Goal: Use online tool/utility: Utilize a website feature to perform a specific function

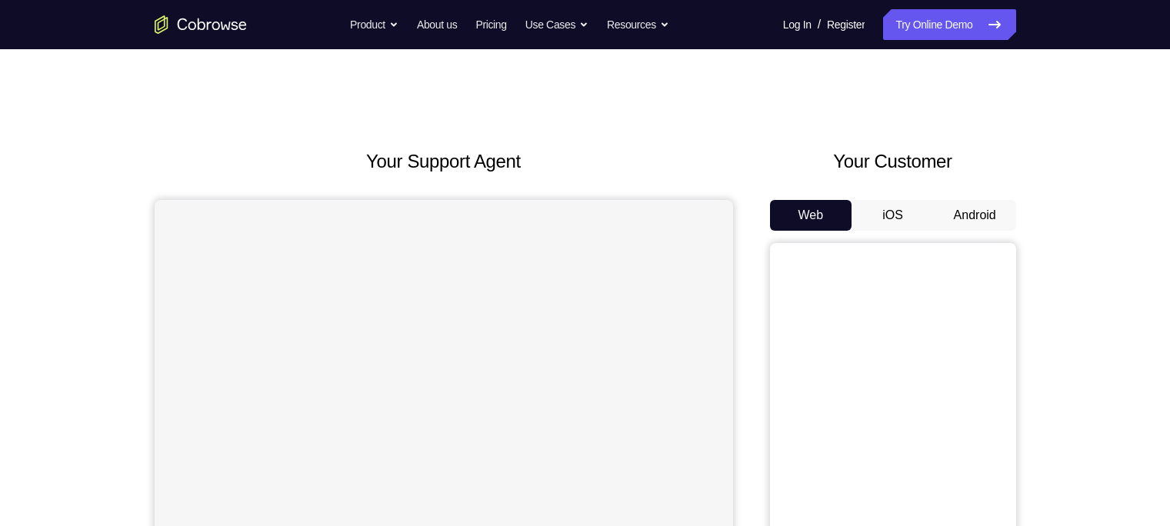
click at [966, 208] on button "Android" at bounding box center [975, 215] width 82 height 31
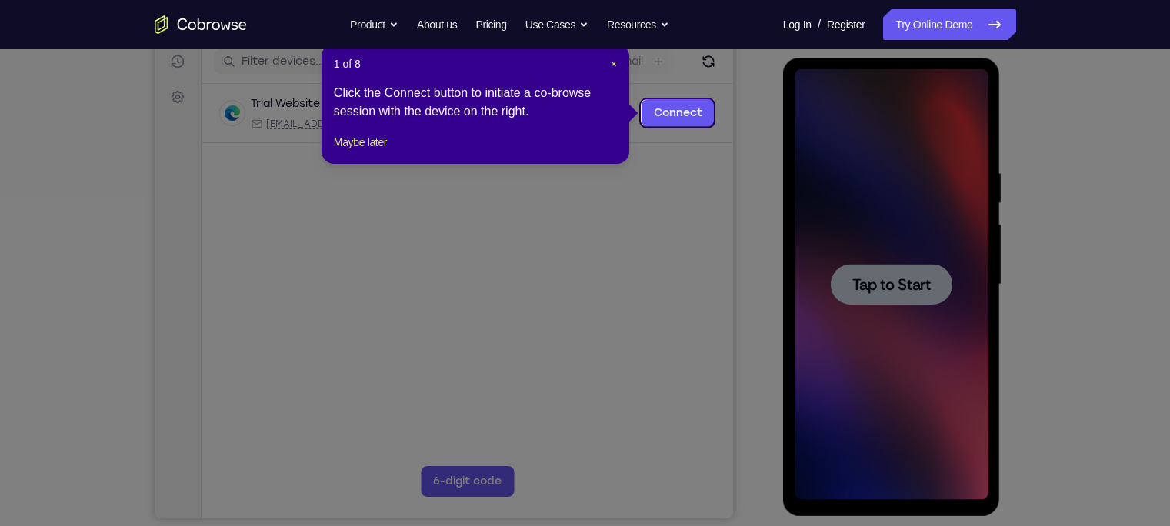
scroll to position [199, 0]
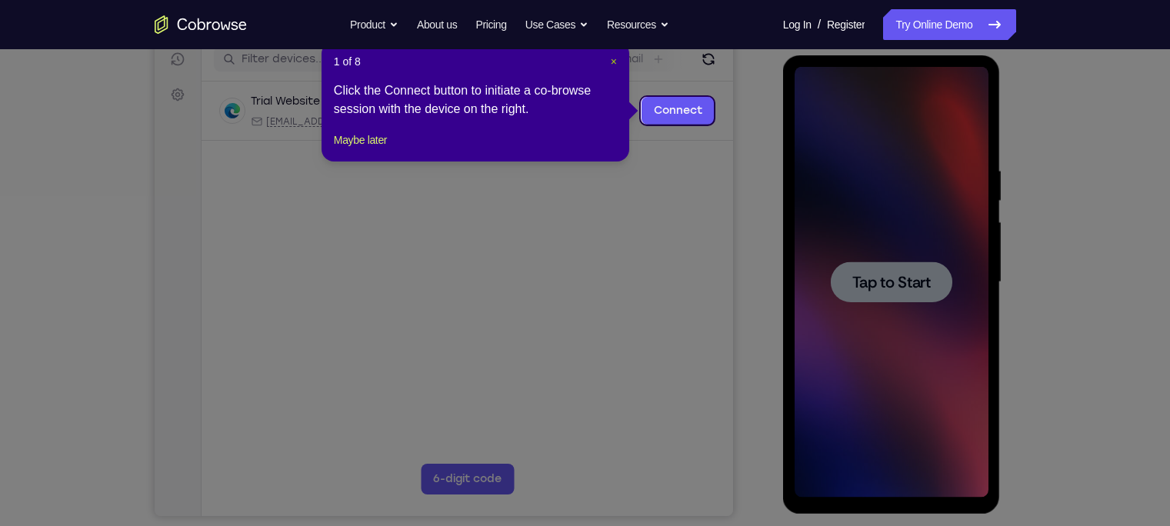
click at [613, 63] on span "×" at bounding box center [614, 61] width 6 height 12
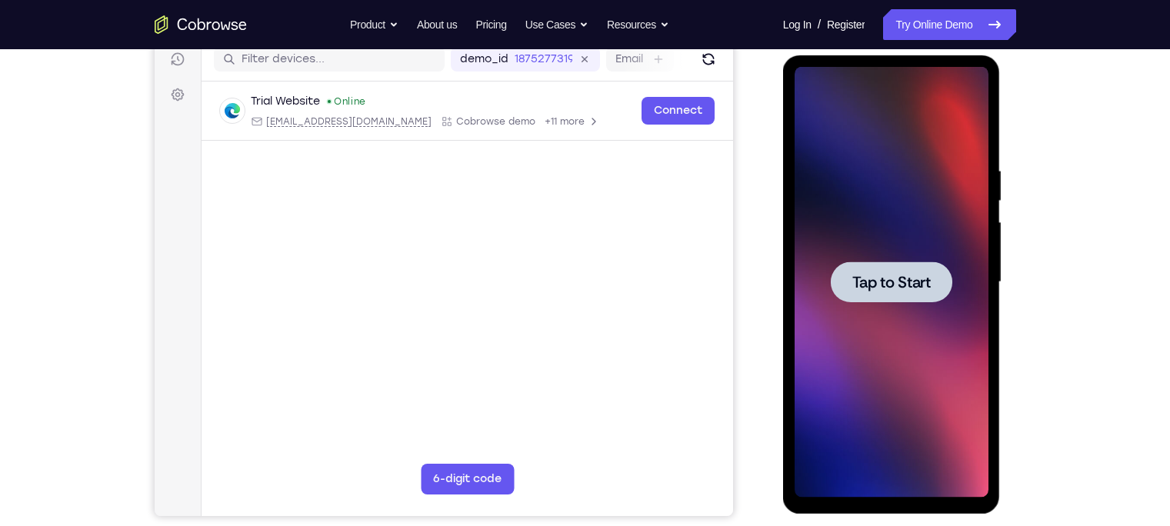
click at [873, 276] on span "Tap to Start" at bounding box center [892, 282] width 78 height 15
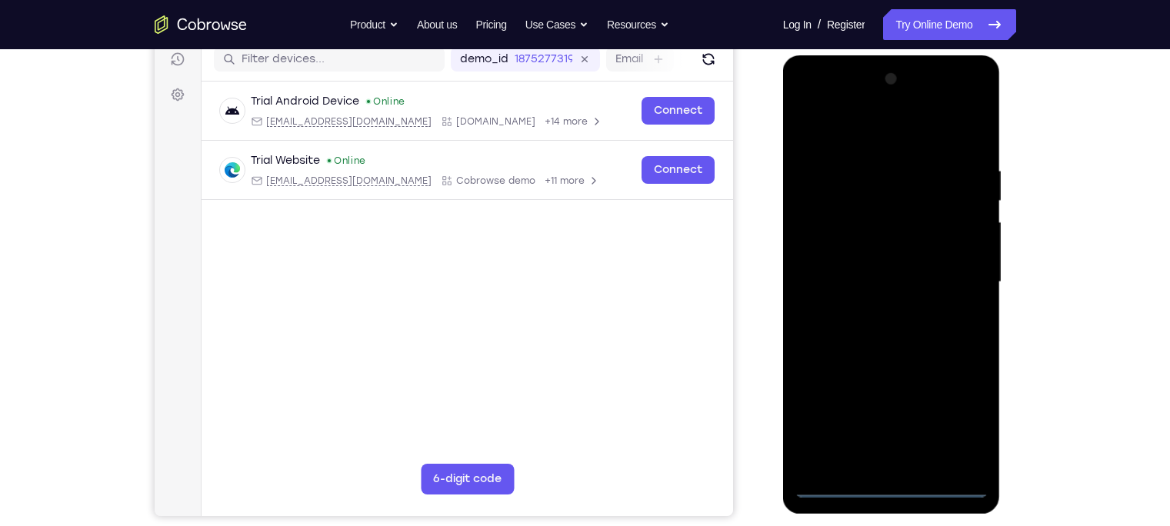
click at [890, 484] on div at bounding box center [892, 282] width 194 height 431
click at [966, 425] on div at bounding box center [892, 282] width 194 height 431
click at [806, 100] on div at bounding box center [892, 282] width 194 height 431
click at [959, 273] on div at bounding box center [892, 282] width 194 height 431
click at [876, 310] on div at bounding box center [892, 282] width 194 height 431
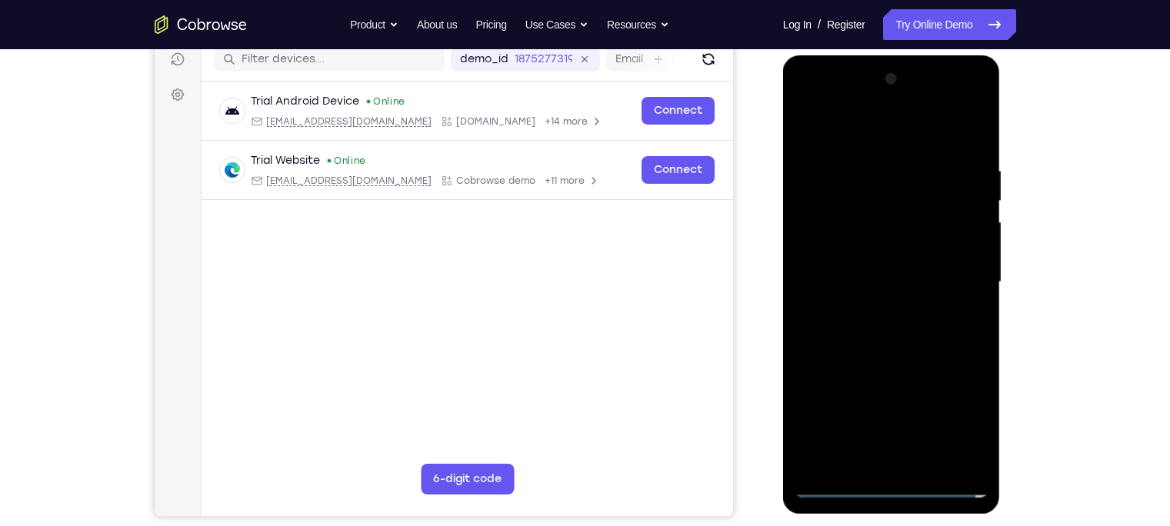
click at [857, 263] on div at bounding box center [892, 282] width 194 height 431
click at [844, 244] on div at bounding box center [892, 282] width 194 height 431
drag, startPoint x: 893, startPoint y: 275, endPoint x: 915, endPoint y: 285, distance: 24.1
click at [915, 285] on div at bounding box center [892, 282] width 194 height 431
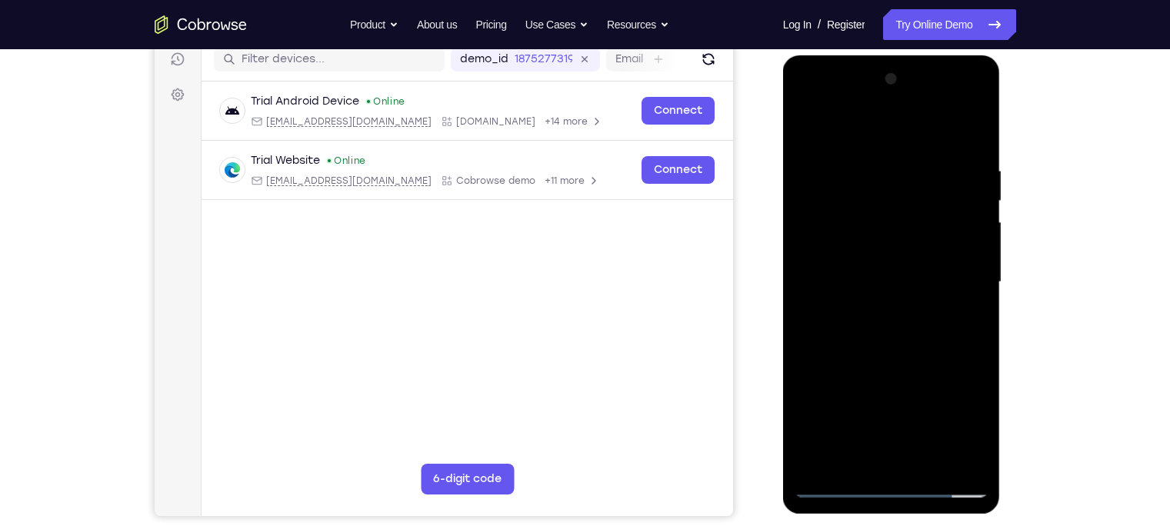
click at [915, 285] on div at bounding box center [892, 282] width 194 height 431
click at [888, 325] on div at bounding box center [892, 282] width 194 height 431
click at [927, 125] on div at bounding box center [892, 282] width 194 height 431
click at [919, 156] on div at bounding box center [892, 282] width 194 height 431
click at [979, 148] on div at bounding box center [892, 282] width 194 height 431
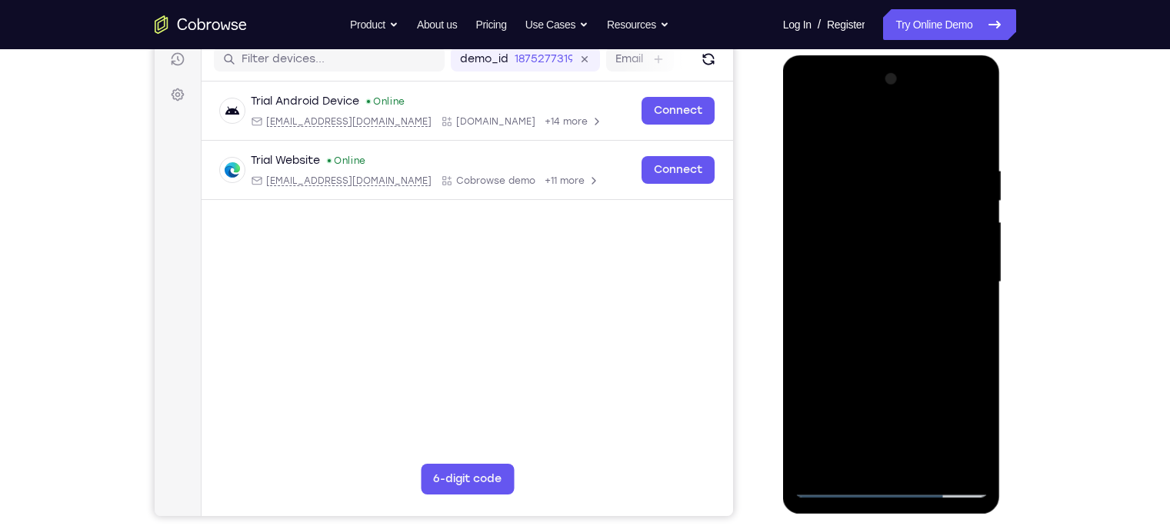
drag, startPoint x: 925, startPoint y: 167, endPoint x: 847, endPoint y: 163, distance: 77.8
click at [847, 163] on div at bounding box center [892, 282] width 194 height 431
click at [903, 161] on div at bounding box center [892, 282] width 194 height 431
click at [976, 252] on div at bounding box center [892, 282] width 194 height 431
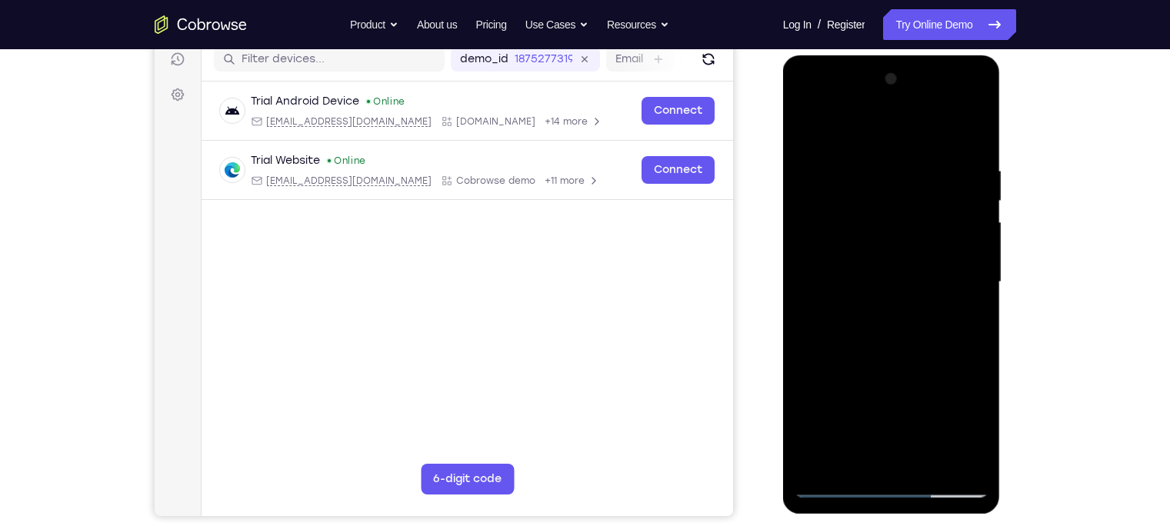
click at [976, 252] on div at bounding box center [892, 282] width 194 height 431
drag, startPoint x: 975, startPoint y: 252, endPoint x: 852, endPoint y: 258, distance: 123.2
click at [852, 258] on div at bounding box center [892, 282] width 194 height 431
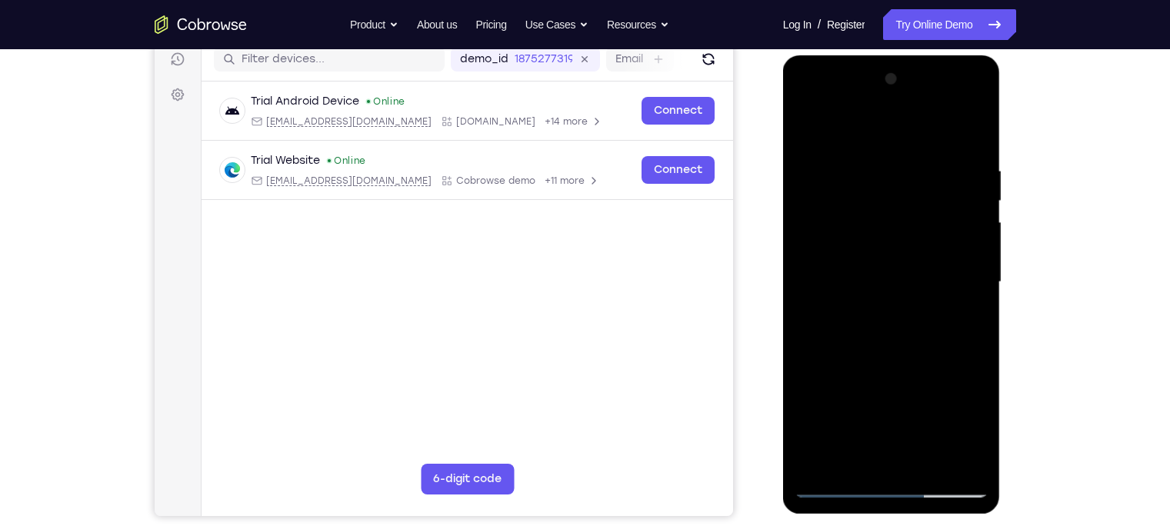
click at [976, 258] on div at bounding box center [892, 282] width 194 height 431
click at [970, 136] on div at bounding box center [892, 282] width 194 height 431
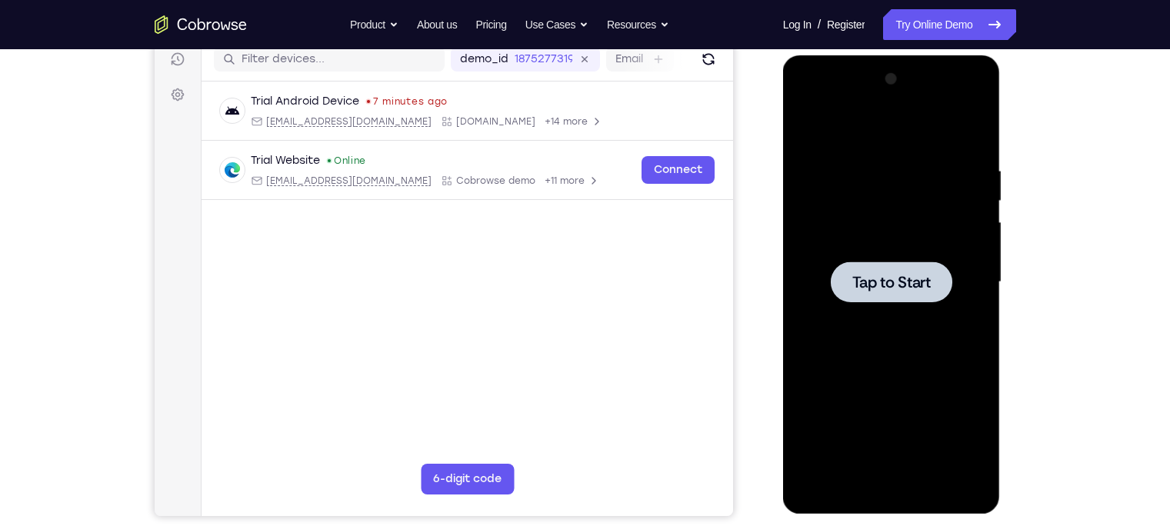
click at [873, 289] on span "Tap to Start" at bounding box center [892, 282] width 78 height 15
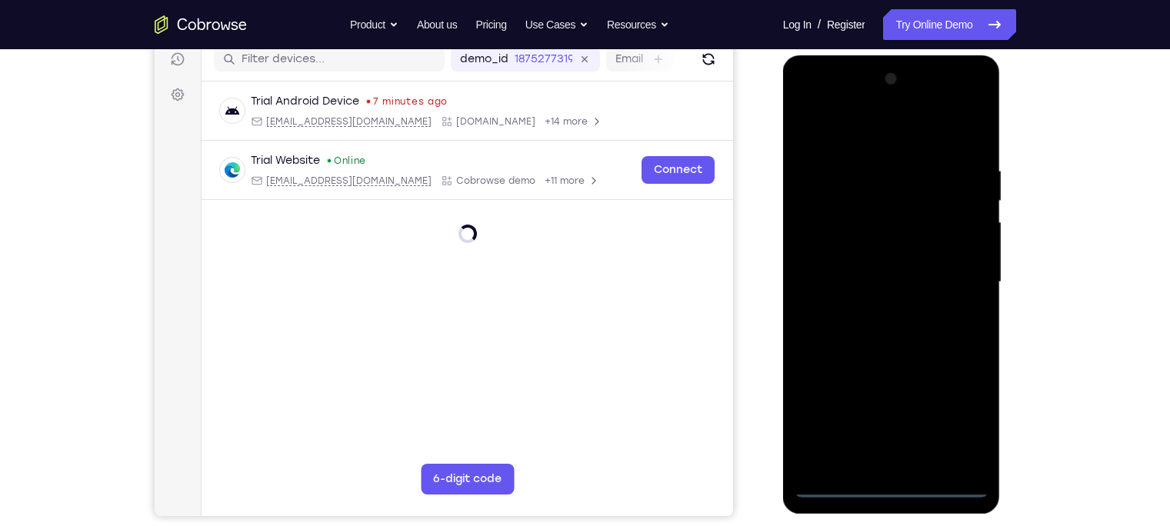
click at [891, 475] on div at bounding box center [892, 282] width 194 height 431
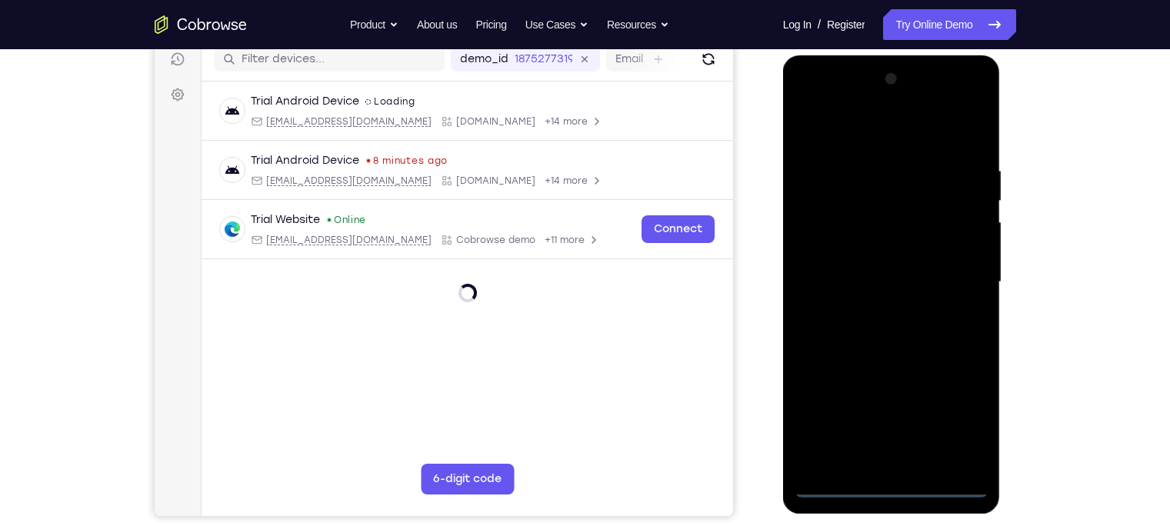
click at [890, 485] on div at bounding box center [892, 282] width 194 height 431
click at [965, 415] on div at bounding box center [892, 282] width 194 height 431
click at [809, 101] on div at bounding box center [892, 282] width 194 height 431
click at [951, 272] on div at bounding box center [892, 282] width 194 height 431
click at [873, 312] on div at bounding box center [892, 282] width 194 height 431
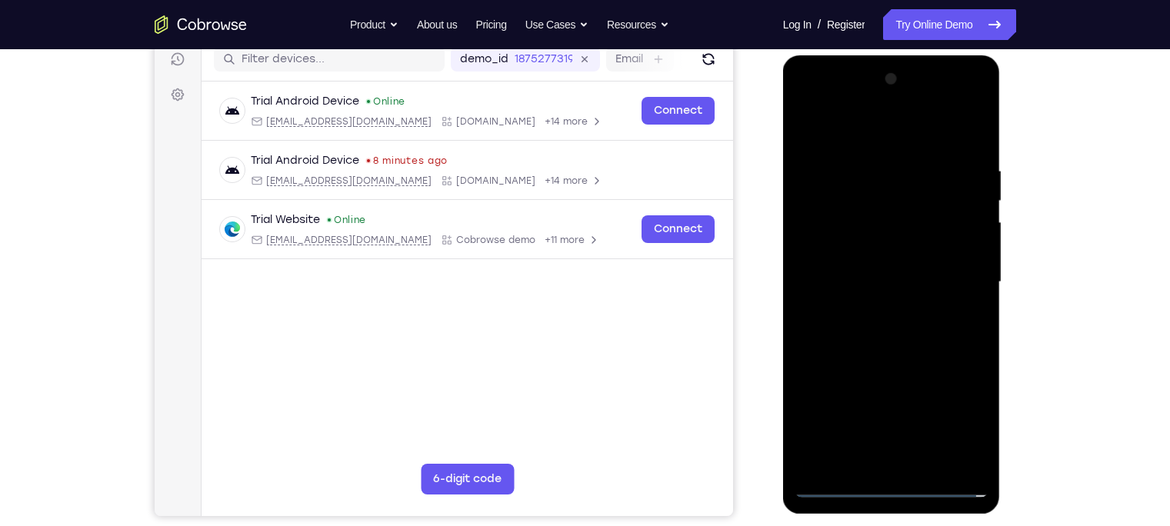
click at [843, 267] on div at bounding box center [892, 282] width 194 height 431
drag, startPoint x: 936, startPoint y: 220, endPoint x: 869, endPoint y: 220, distance: 66.9
click at [869, 220] on div at bounding box center [892, 282] width 194 height 431
click at [835, 248] on div at bounding box center [892, 282] width 194 height 431
click at [941, 213] on div at bounding box center [892, 282] width 194 height 431
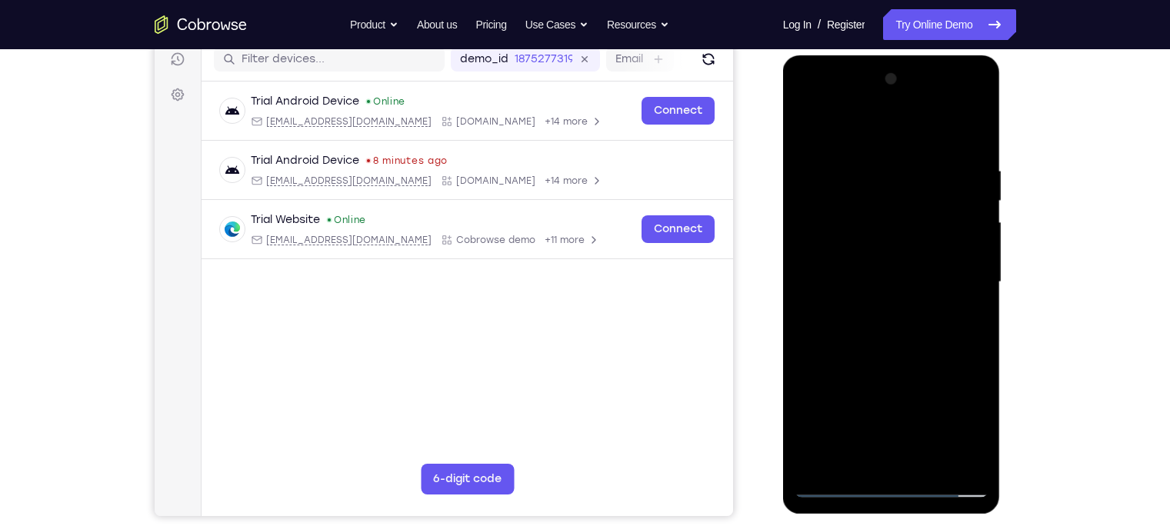
click at [893, 242] on div at bounding box center [892, 282] width 194 height 431
click at [879, 275] on div at bounding box center [892, 282] width 194 height 431
click at [889, 332] on div at bounding box center [892, 282] width 194 height 431
drag, startPoint x: 953, startPoint y: 169, endPoint x: 856, endPoint y: 159, distance: 98.2
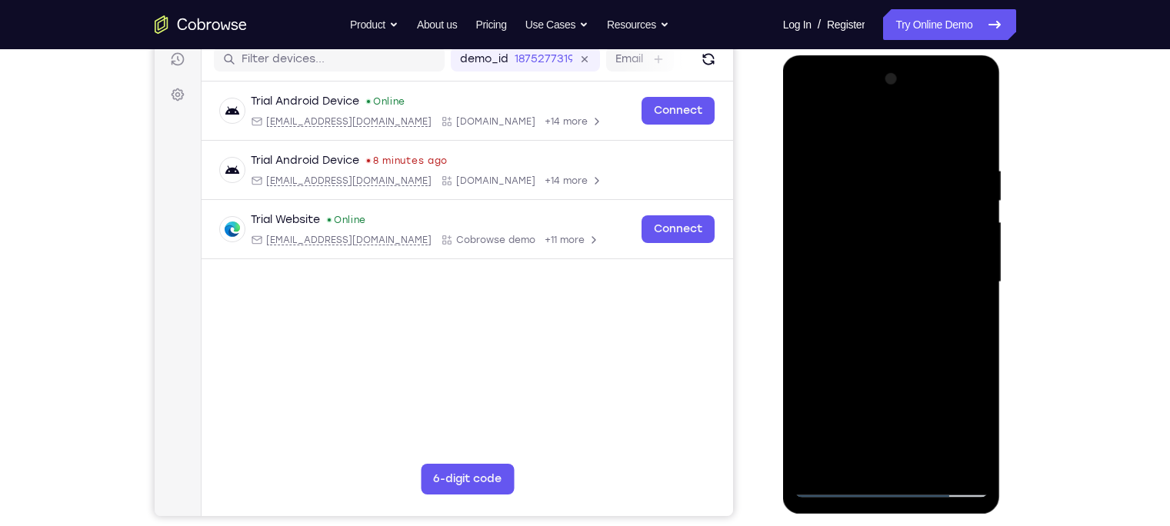
click at [856, 159] on div at bounding box center [892, 282] width 194 height 431
click at [973, 151] on div at bounding box center [892, 282] width 194 height 431
click at [976, 460] on div at bounding box center [892, 282] width 194 height 431
click at [951, 167] on div at bounding box center [892, 282] width 194 height 431
click at [973, 132] on div at bounding box center [892, 282] width 194 height 431
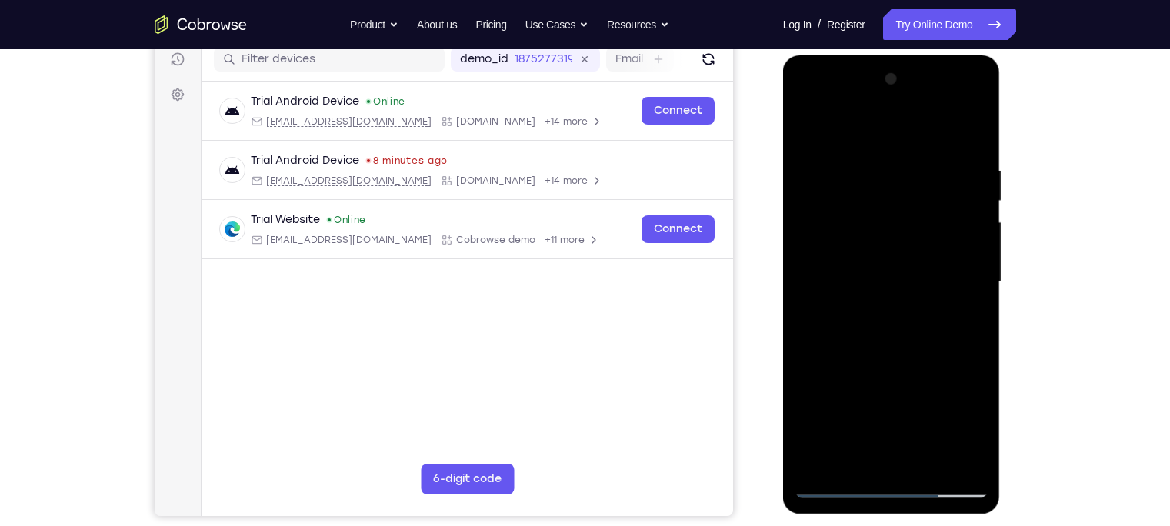
drag, startPoint x: 918, startPoint y: 379, endPoint x: 920, endPoint y: 250, distance: 128.5
click at [920, 250] on div at bounding box center [892, 282] width 194 height 431
drag, startPoint x: 909, startPoint y: 375, endPoint x: 916, endPoint y: 209, distance: 165.6
click at [916, 209] on div at bounding box center [892, 282] width 194 height 431
drag, startPoint x: 908, startPoint y: 326, endPoint x: 914, endPoint y: 159, distance: 167.1
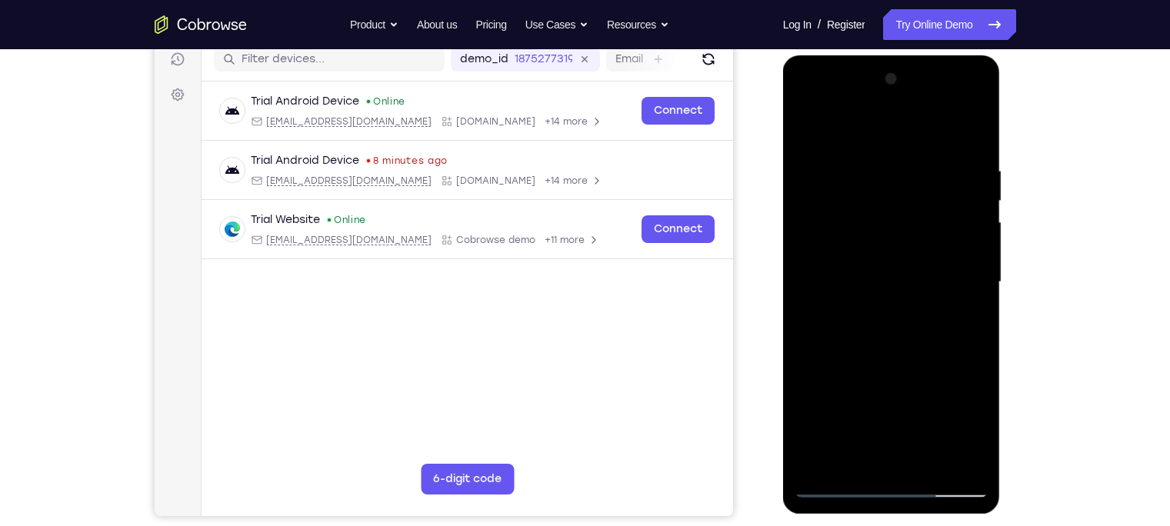
click at [914, 159] on div at bounding box center [892, 282] width 194 height 431
click at [931, 459] on div at bounding box center [892, 282] width 194 height 431
